Goal: Task Accomplishment & Management: Manage account settings

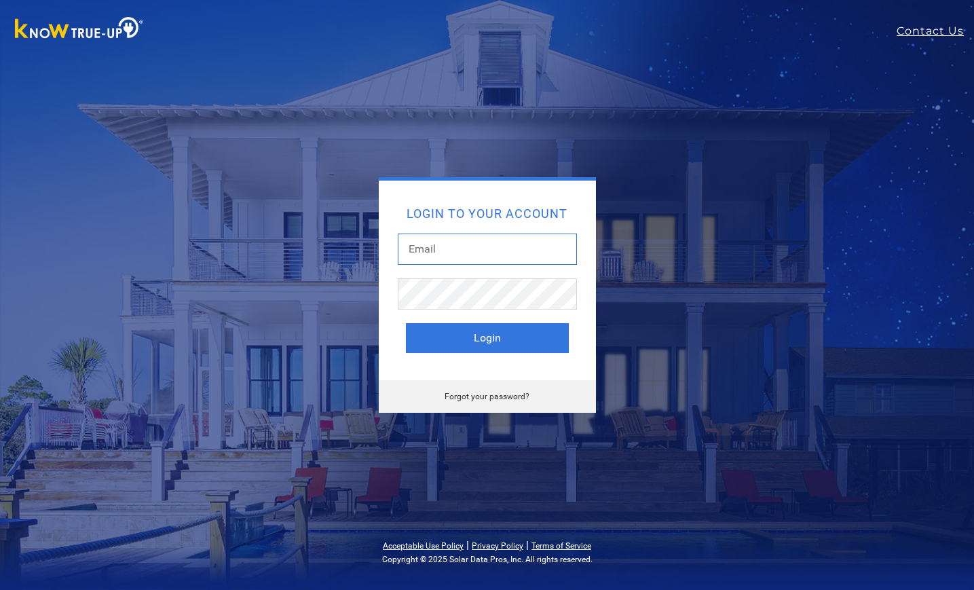
type input "cathrin229@gmail.com"
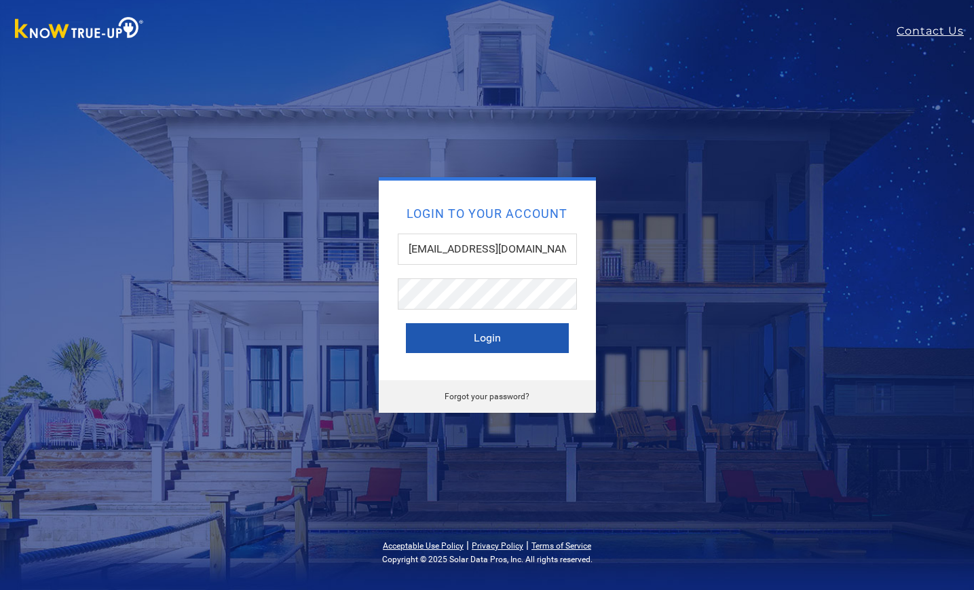
click at [535, 330] on button "Login" at bounding box center [487, 338] width 163 height 30
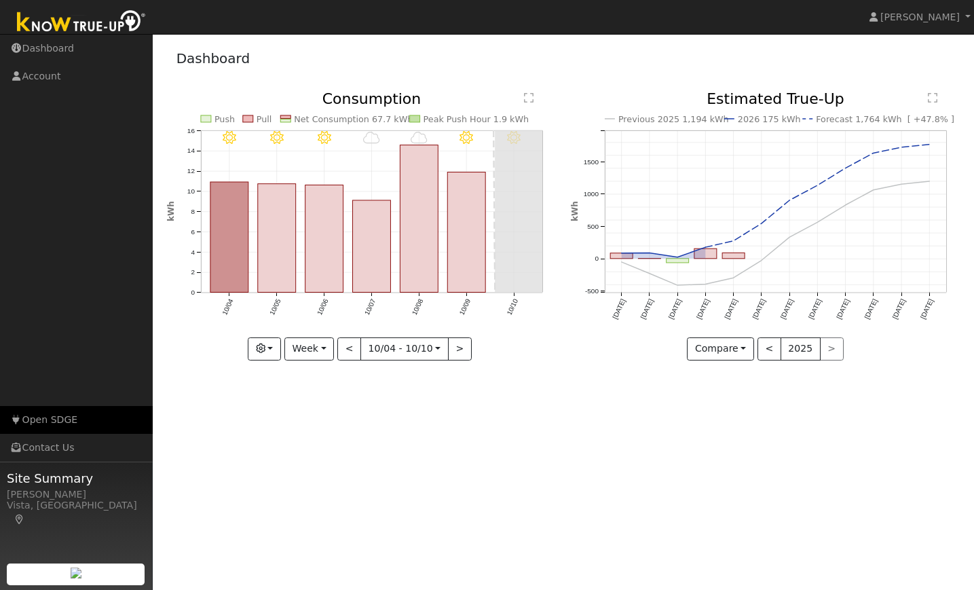
click at [52, 417] on link "Open SDGE" at bounding box center [76, 420] width 153 height 28
click at [81, 424] on link "Open SDGE" at bounding box center [76, 420] width 153 height 28
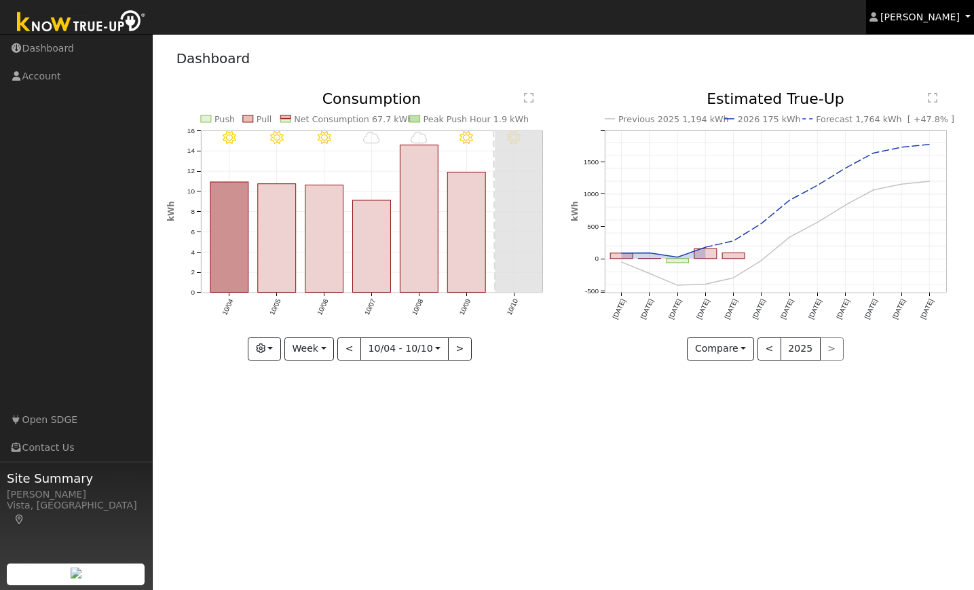
click at [932, 16] on span "[PERSON_NAME]" at bounding box center [919, 17] width 79 height 11
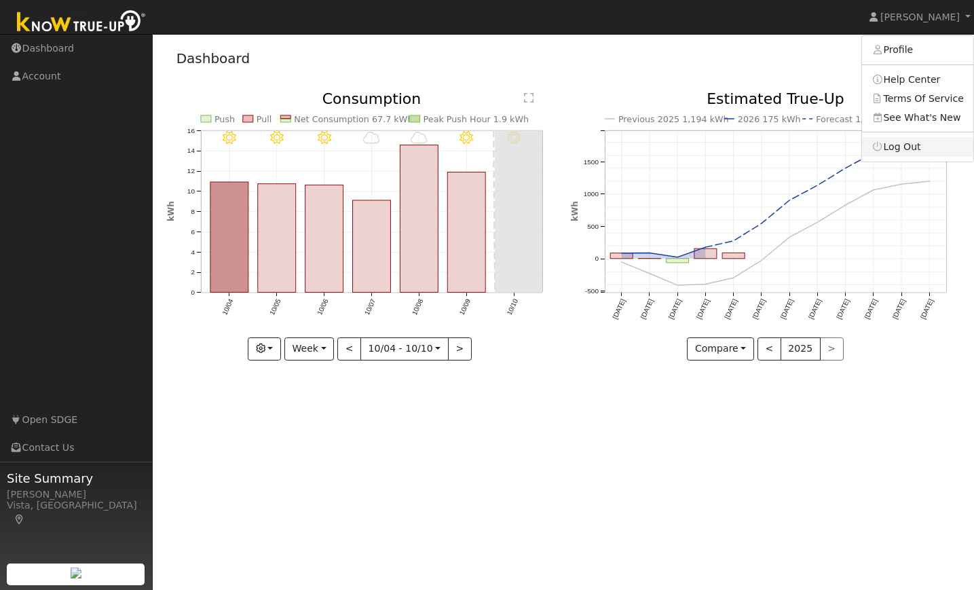
click at [904, 146] on link "Log Out" at bounding box center [917, 146] width 111 height 19
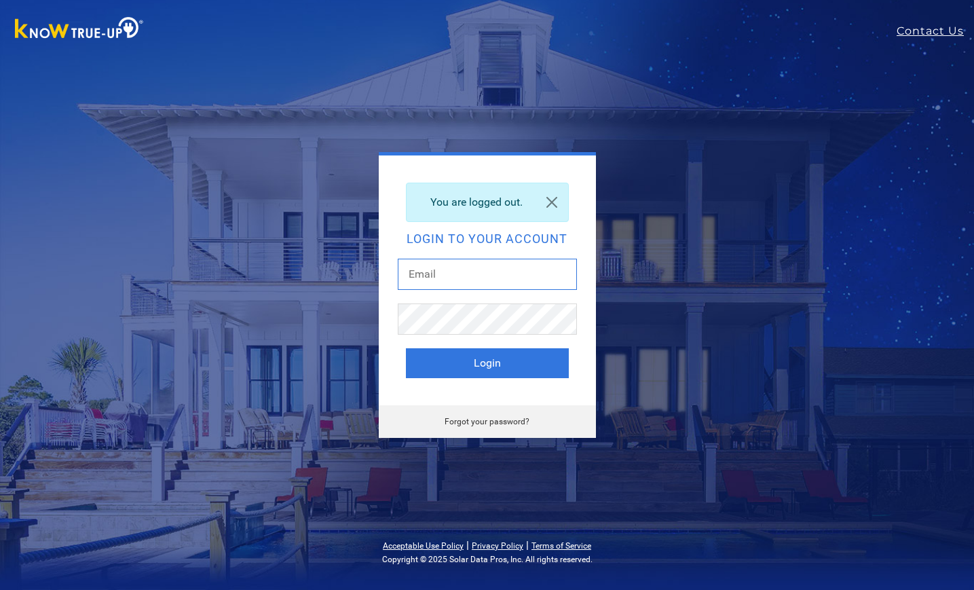
type input "[EMAIL_ADDRESS][DOMAIN_NAME]"
